Goal: Task Accomplishment & Management: Manage account settings

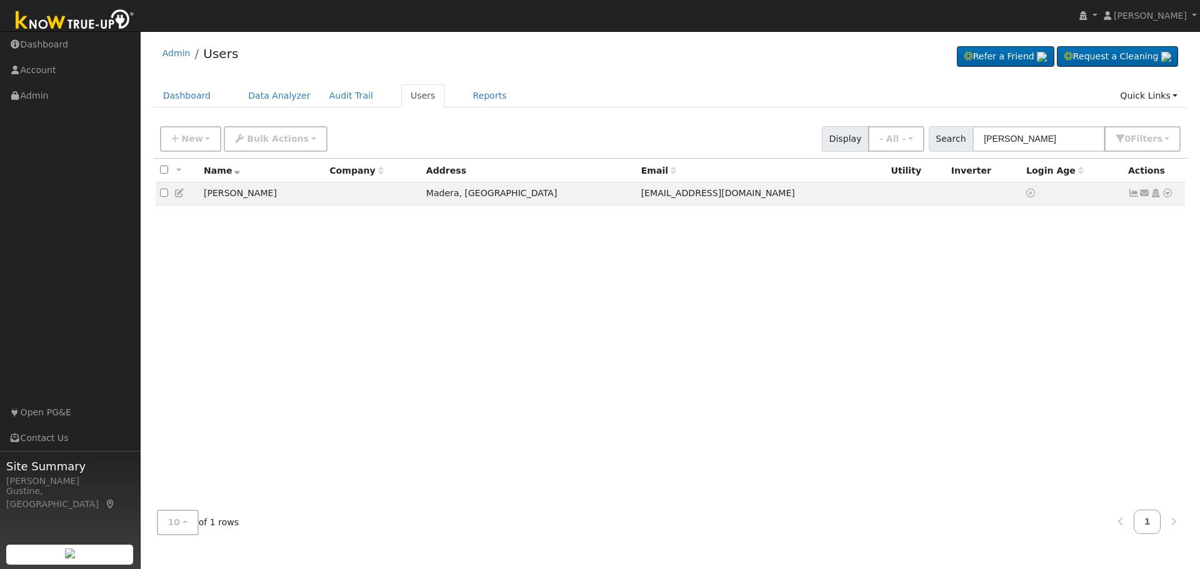
drag, startPoint x: 1045, startPoint y: 145, endPoint x: 867, endPoint y: 141, distance: 178.2
click at [872, 139] on div "New Add User Quick Add Quick Connect Quick Convert Lead Bulk Actions Send Email…" at bounding box center [670, 137] width 1026 height 30
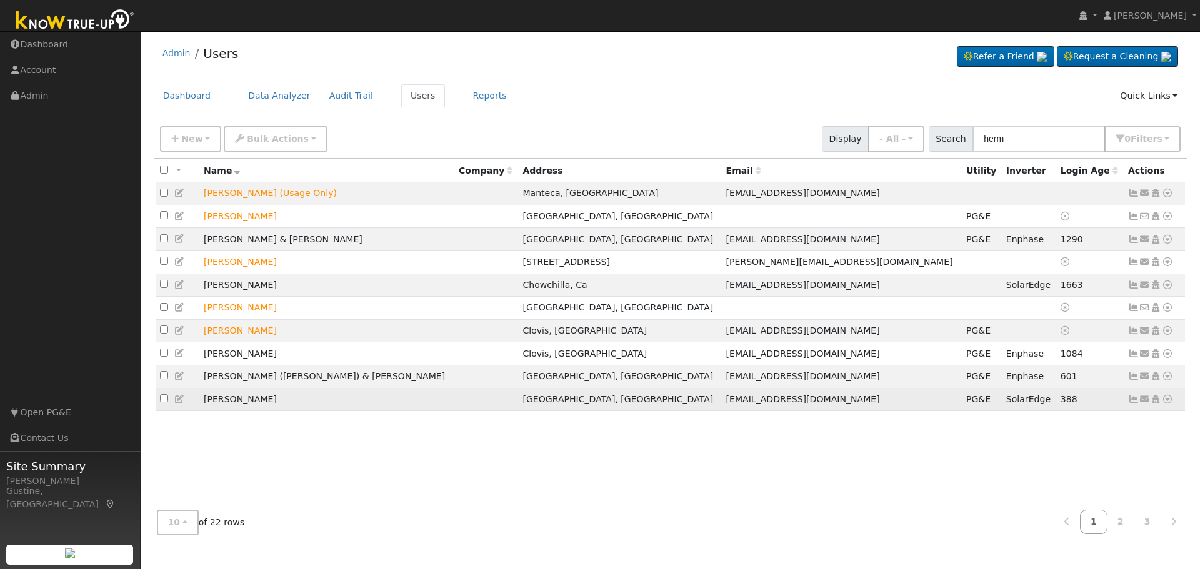
click at [1132, 404] on icon at bounding box center [1133, 399] width 11 height 9
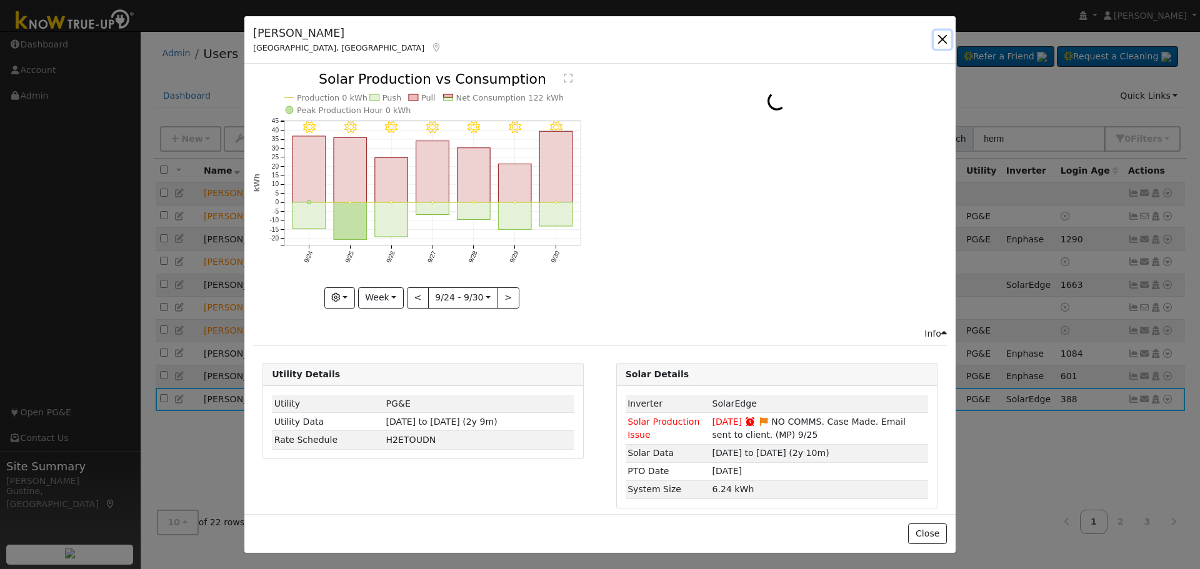
click at [942, 43] on button "button" at bounding box center [942, 39] width 17 height 17
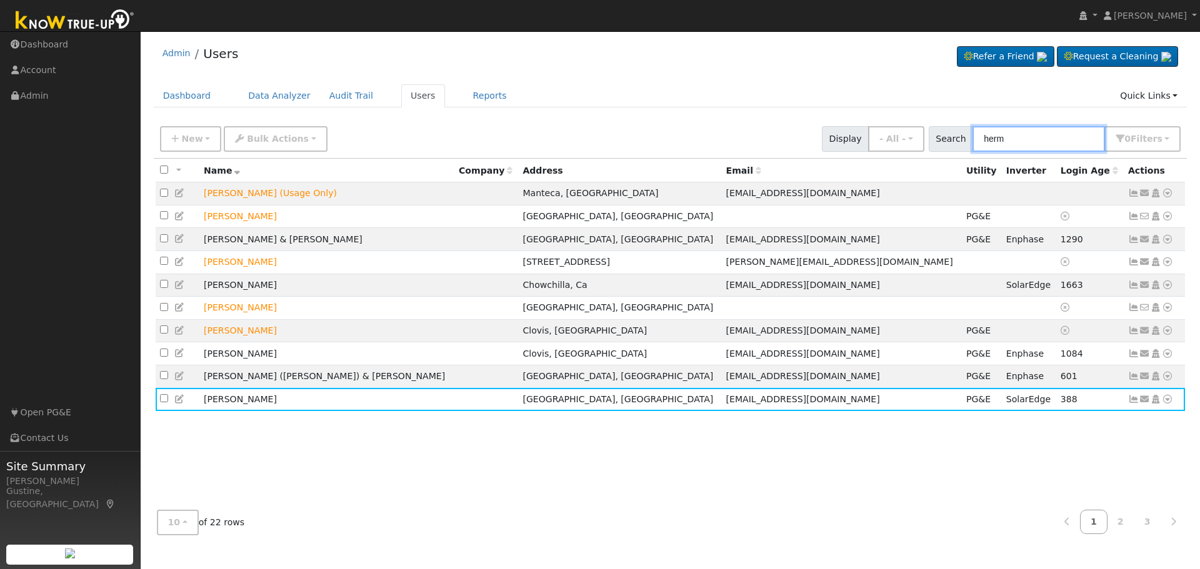
click at [1074, 136] on input "herm" at bounding box center [1038, 139] width 132 height 26
type input "[PERSON_NAME]"
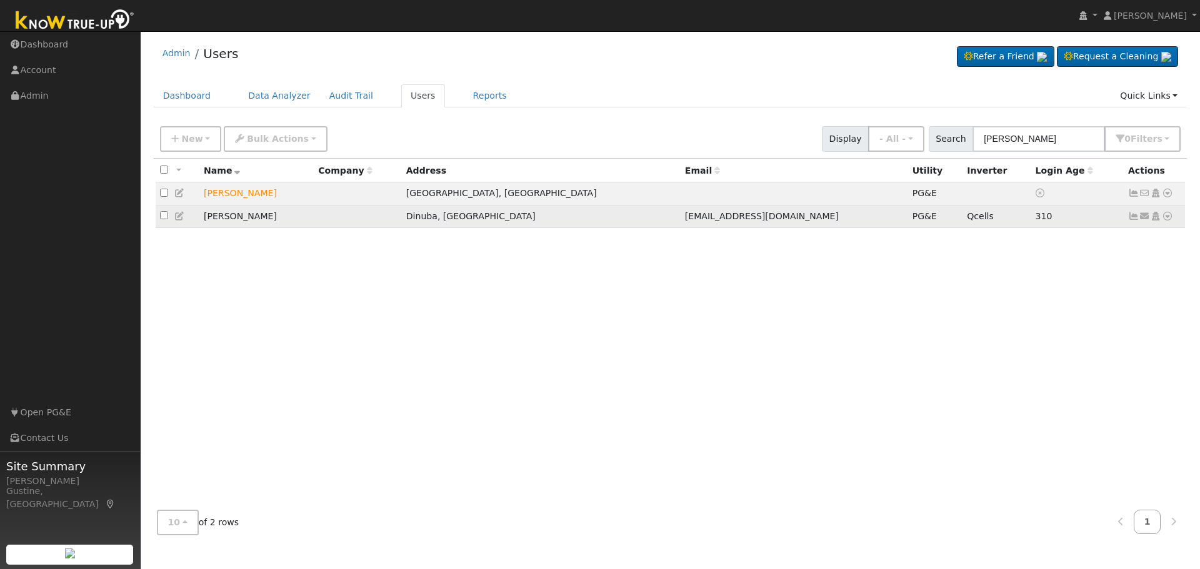
click at [1129, 221] on icon at bounding box center [1133, 216] width 11 height 9
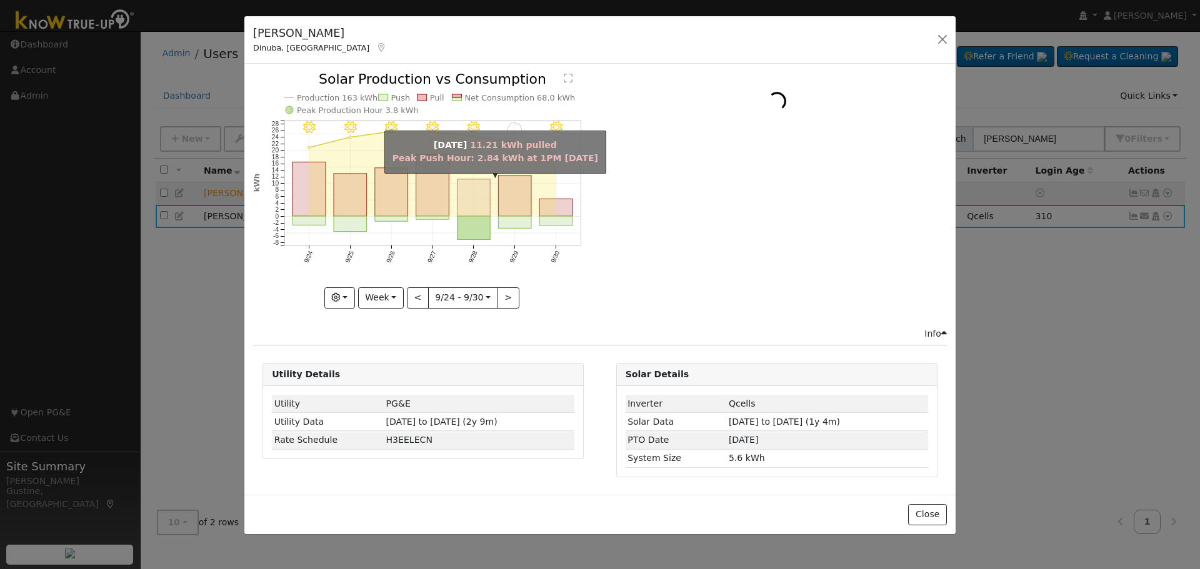
click at [466, 192] on rect "onclick=""" at bounding box center [473, 197] width 33 height 37
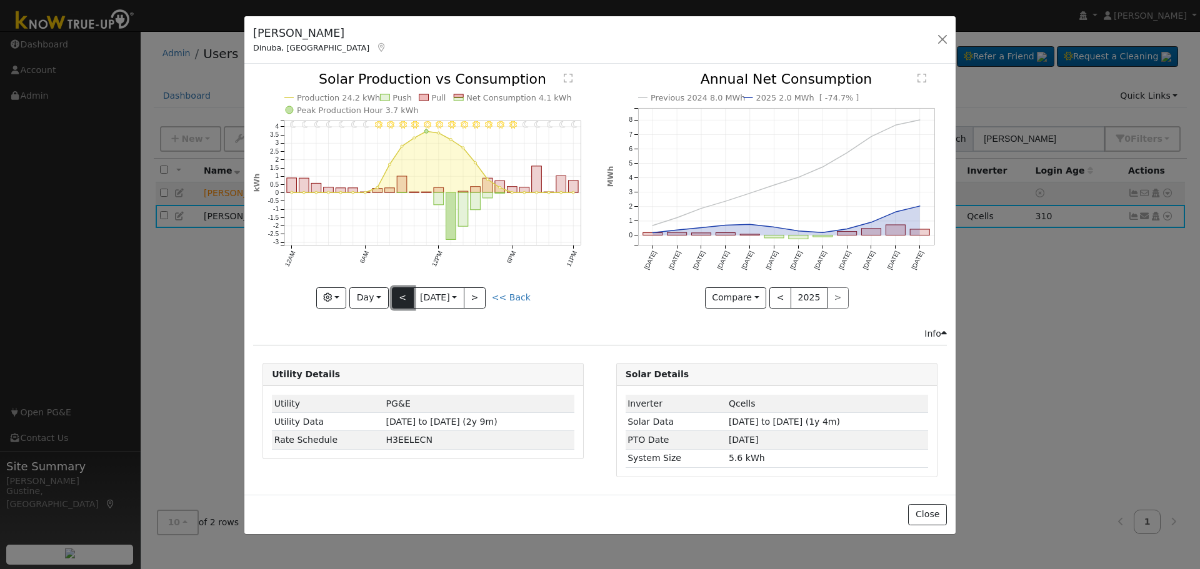
click at [399, 298] on button "<" at bounding box center [403, 297] width 22 height 21
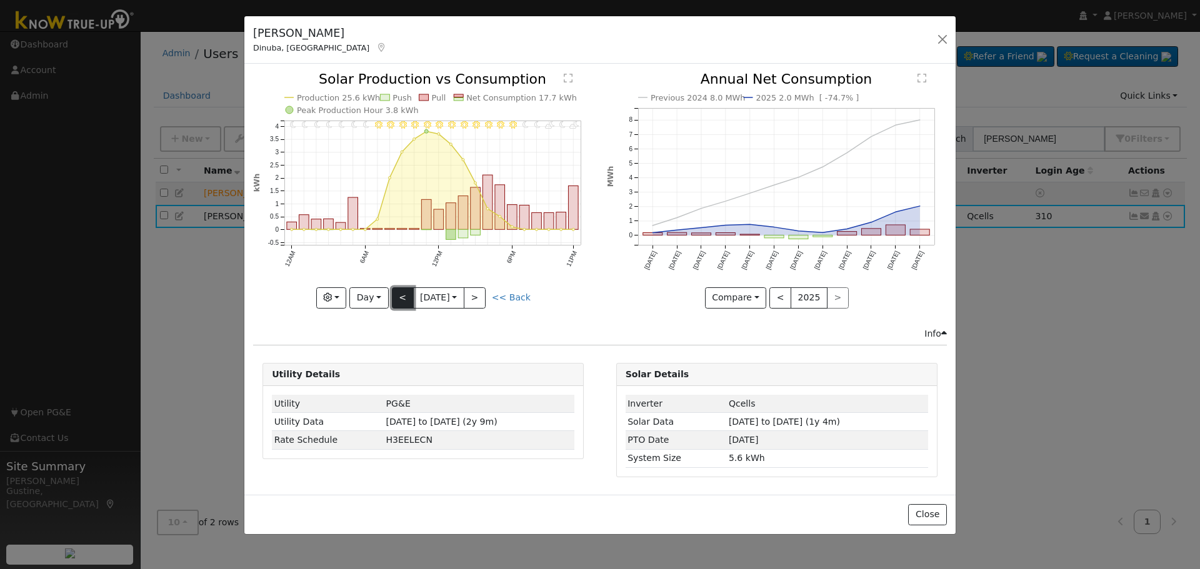
click at [399, 298] on button "<" at bounding box center [403, 297] width 22 height 21
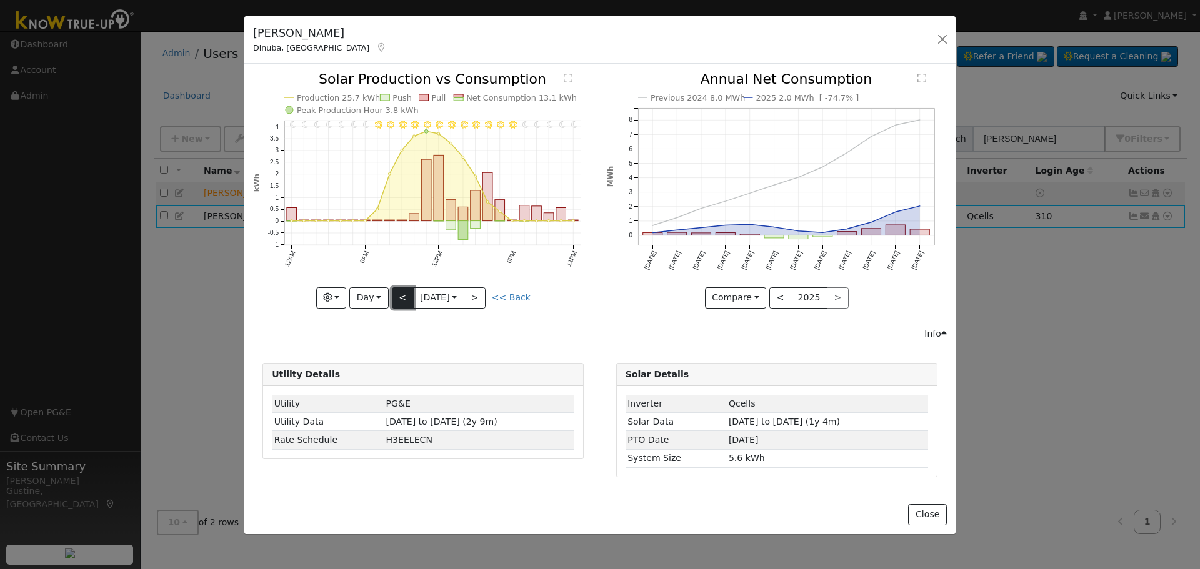
click at [399, 297] on button "<" at bounding box center [403, 297] width 22 height 21
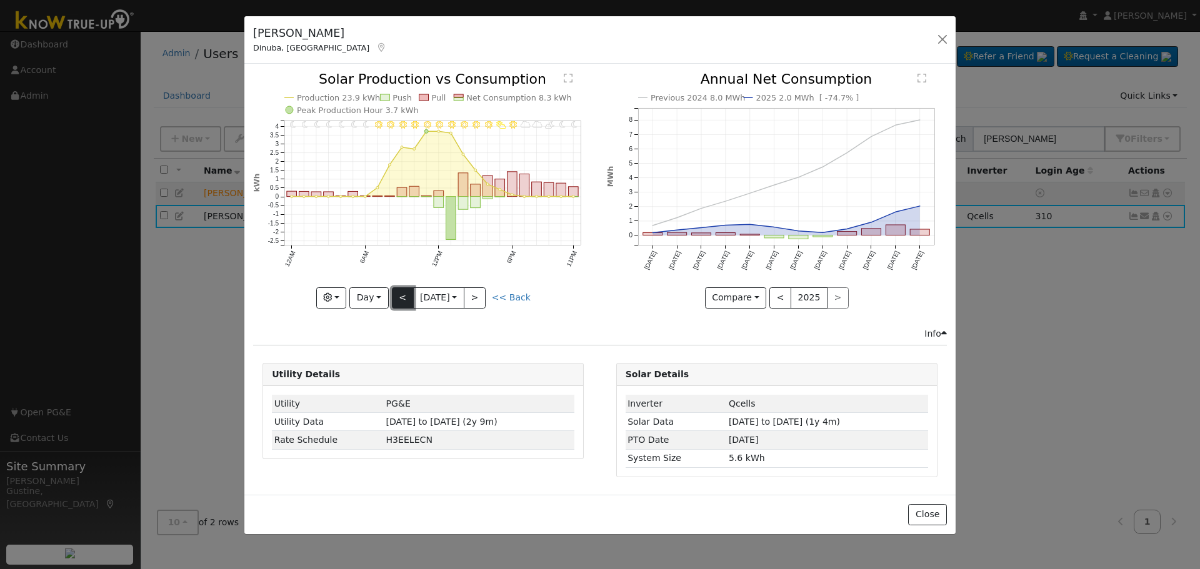
click at [399, 297] on button "<" at bounding box center [403, 297] width 22 height 21
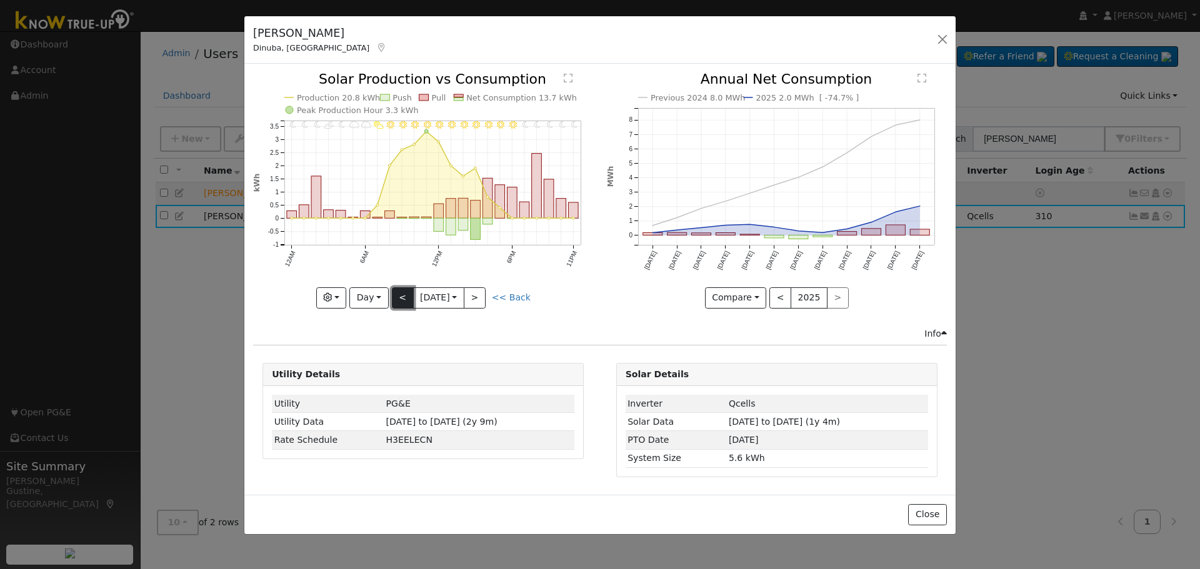
click at [399, 297] on button "<" at bounding box center [403, 297] width 22 height 21
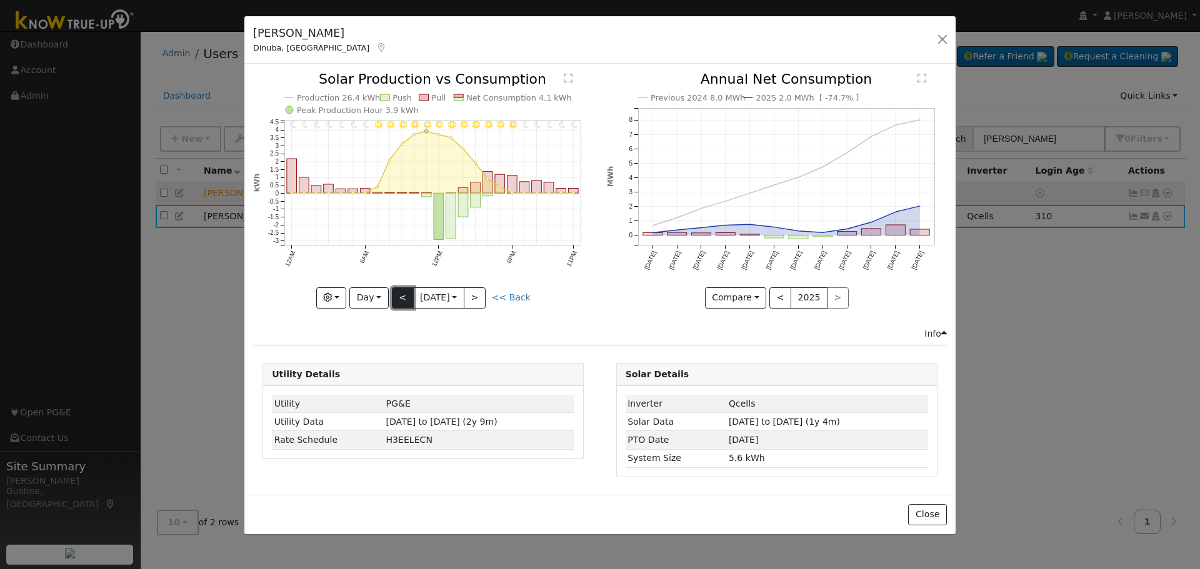
click at [399, 296] on button "<" at bounding box center [403, 297] width 22 height 21
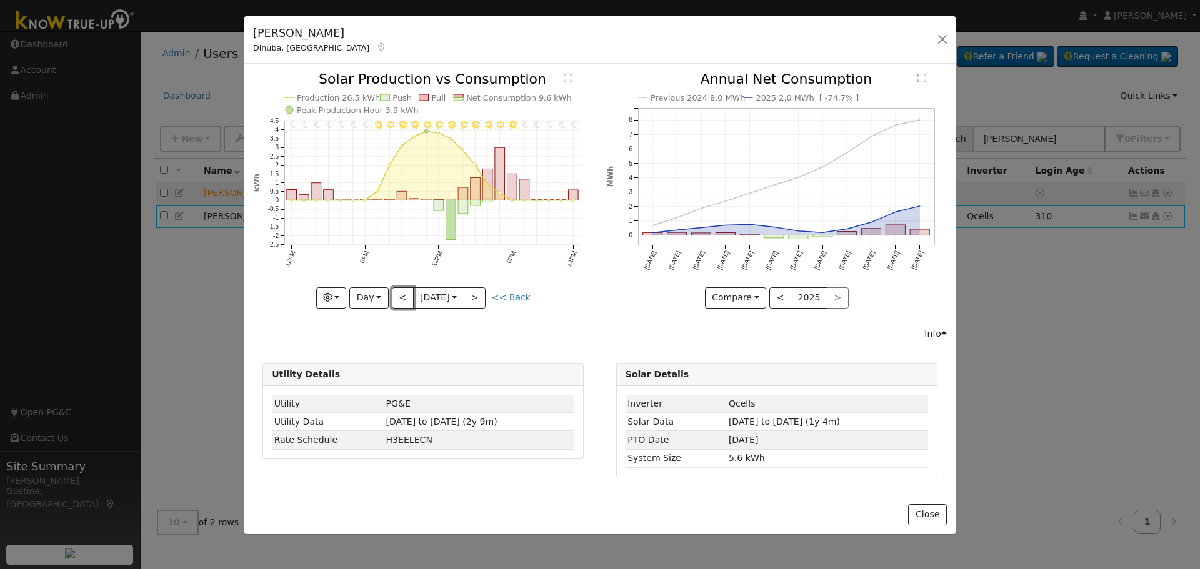
click at [399, 296] on button "<" at bounding box center [403, 297] width 22 height 21
type input "[DATE]"
